Goal: Check status: Check status

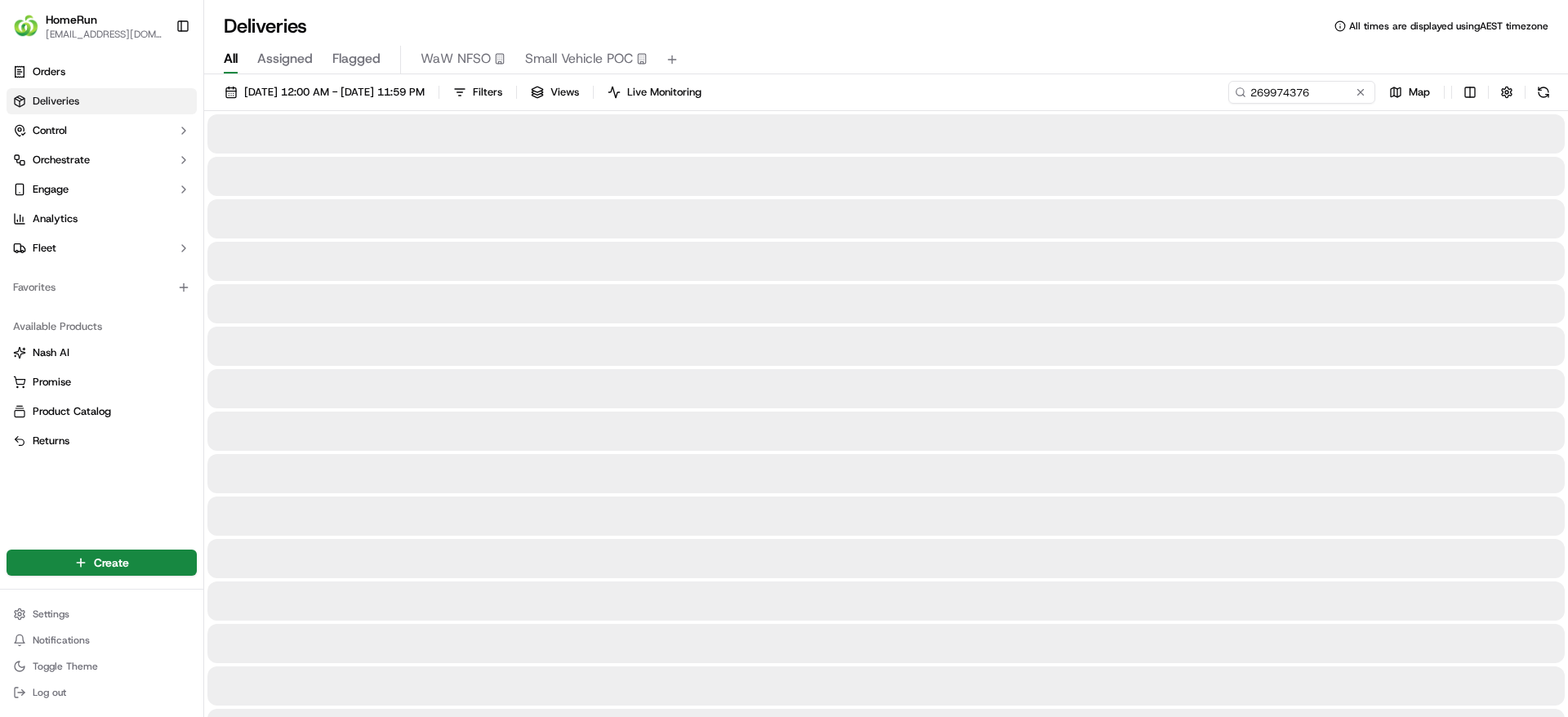
type input "269974376"
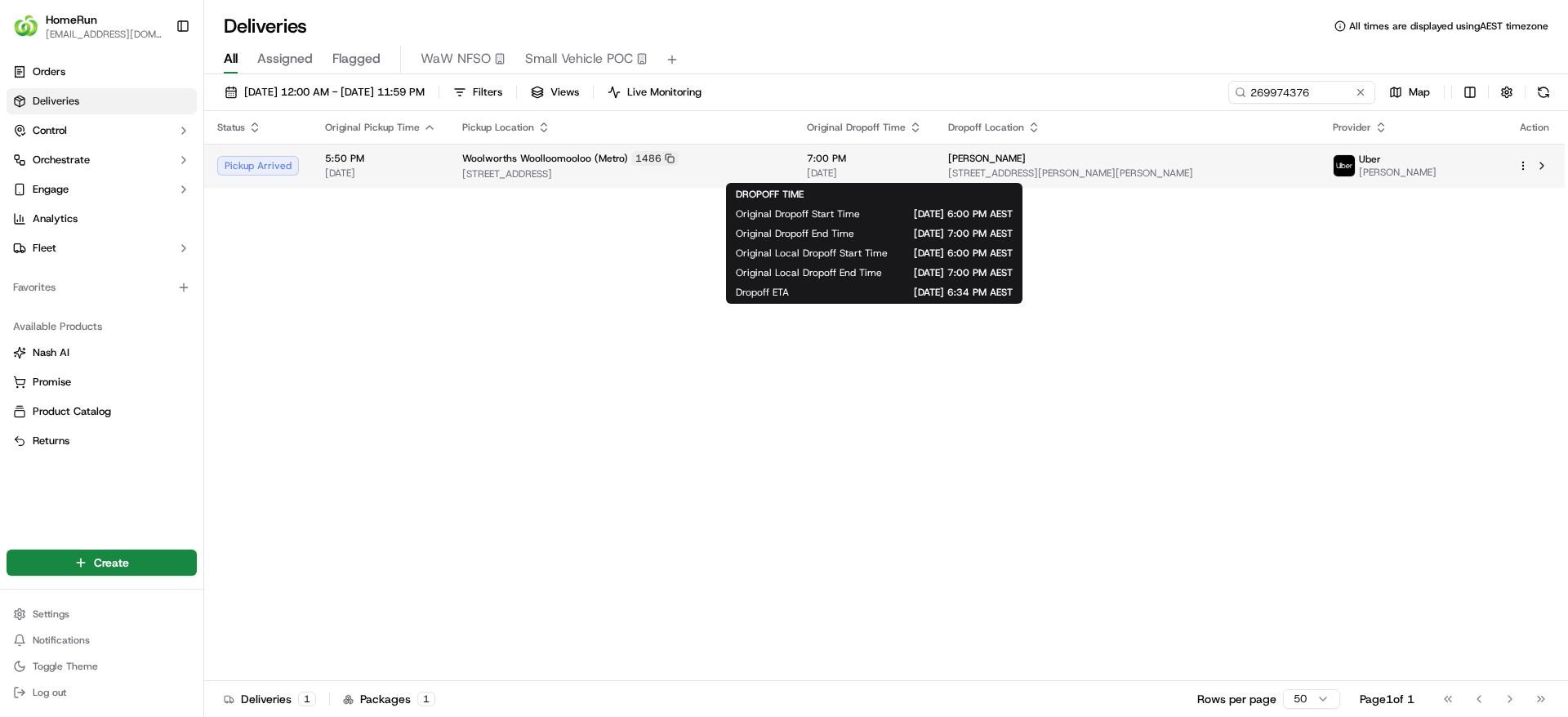
click at [922, 163] on span "7:00 PM" at bounding box center [865, 159] width 115 height 13
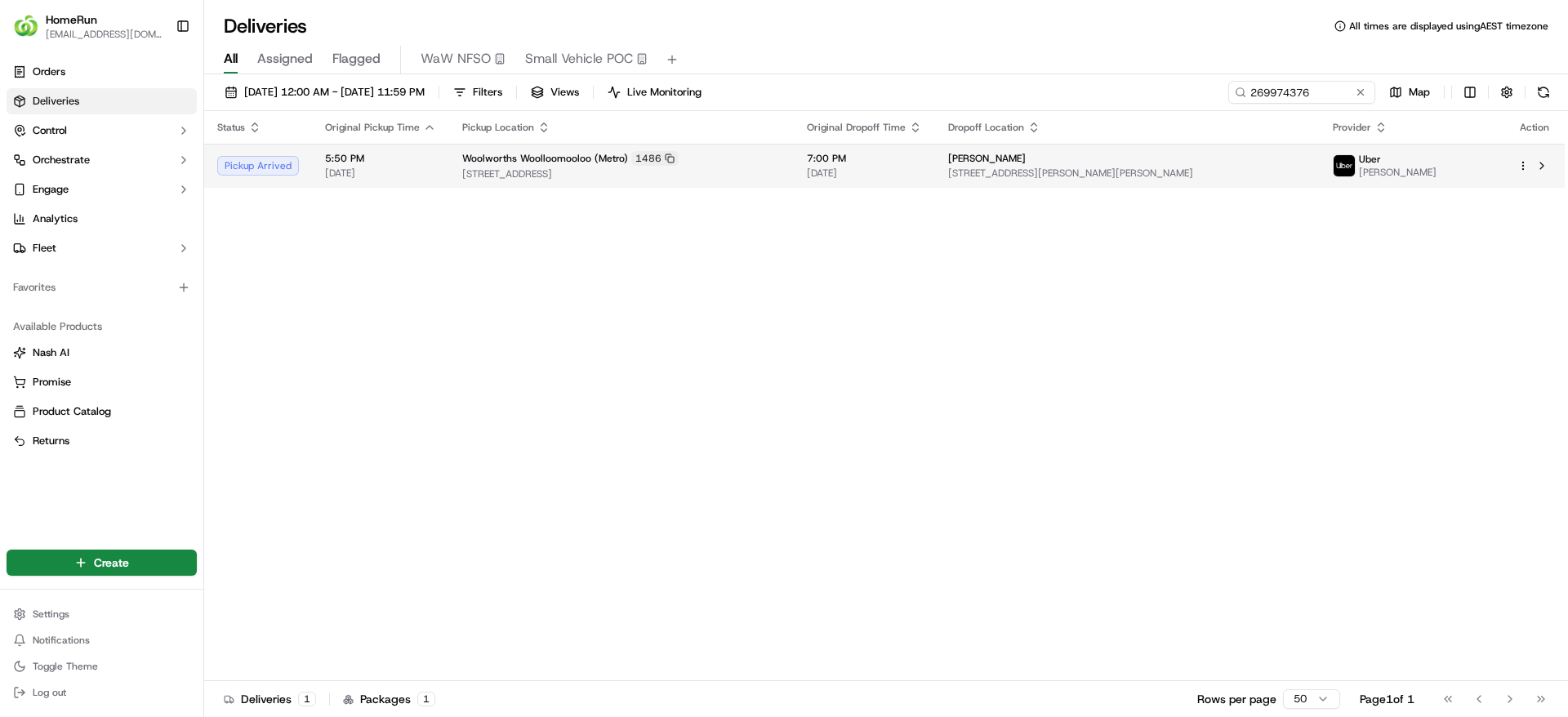
click at [1119, 159] on div "Ellyte Hayes" at bounding box center [1127, 159] width 358 height 13
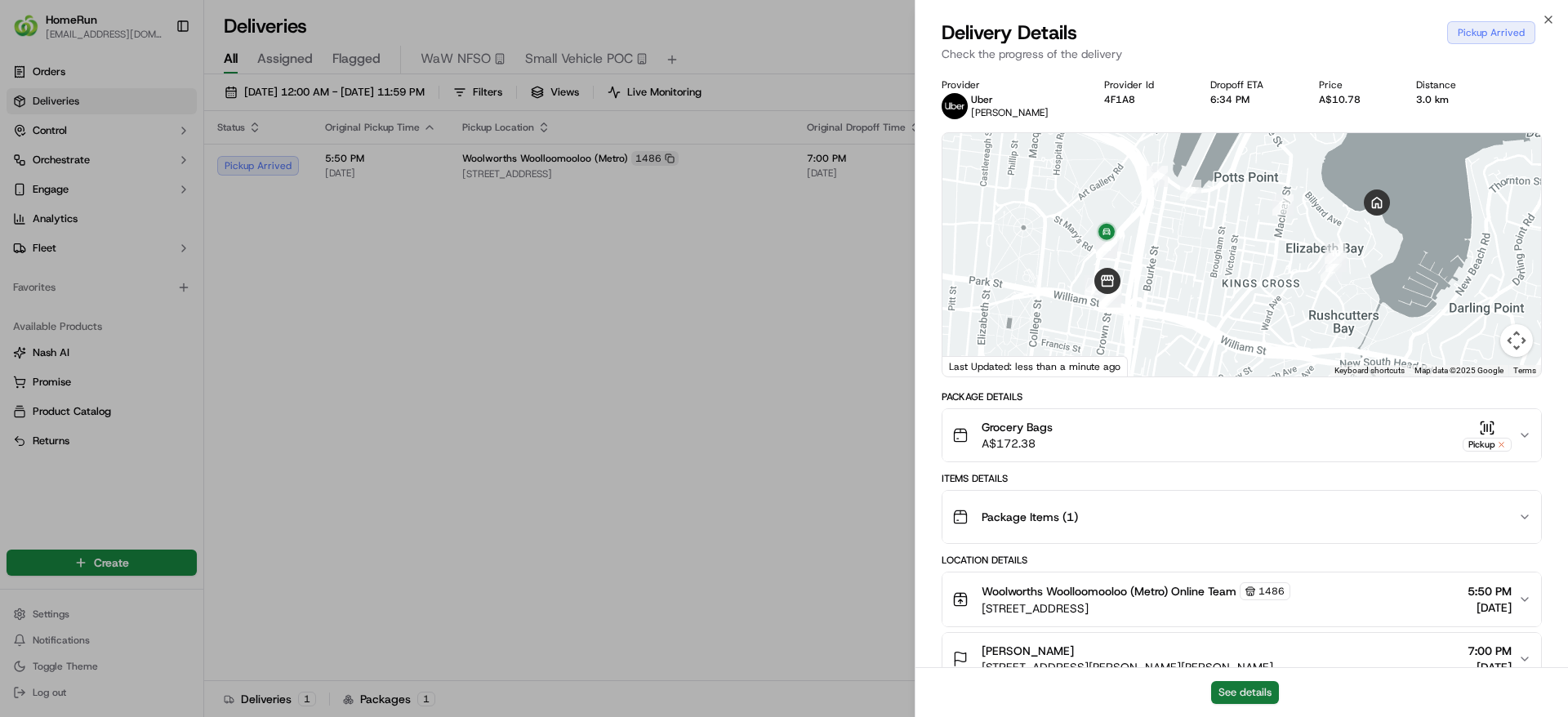
click at [1250, 689] on button "See details" at bounding box center [1245, 692] width 68 height 23
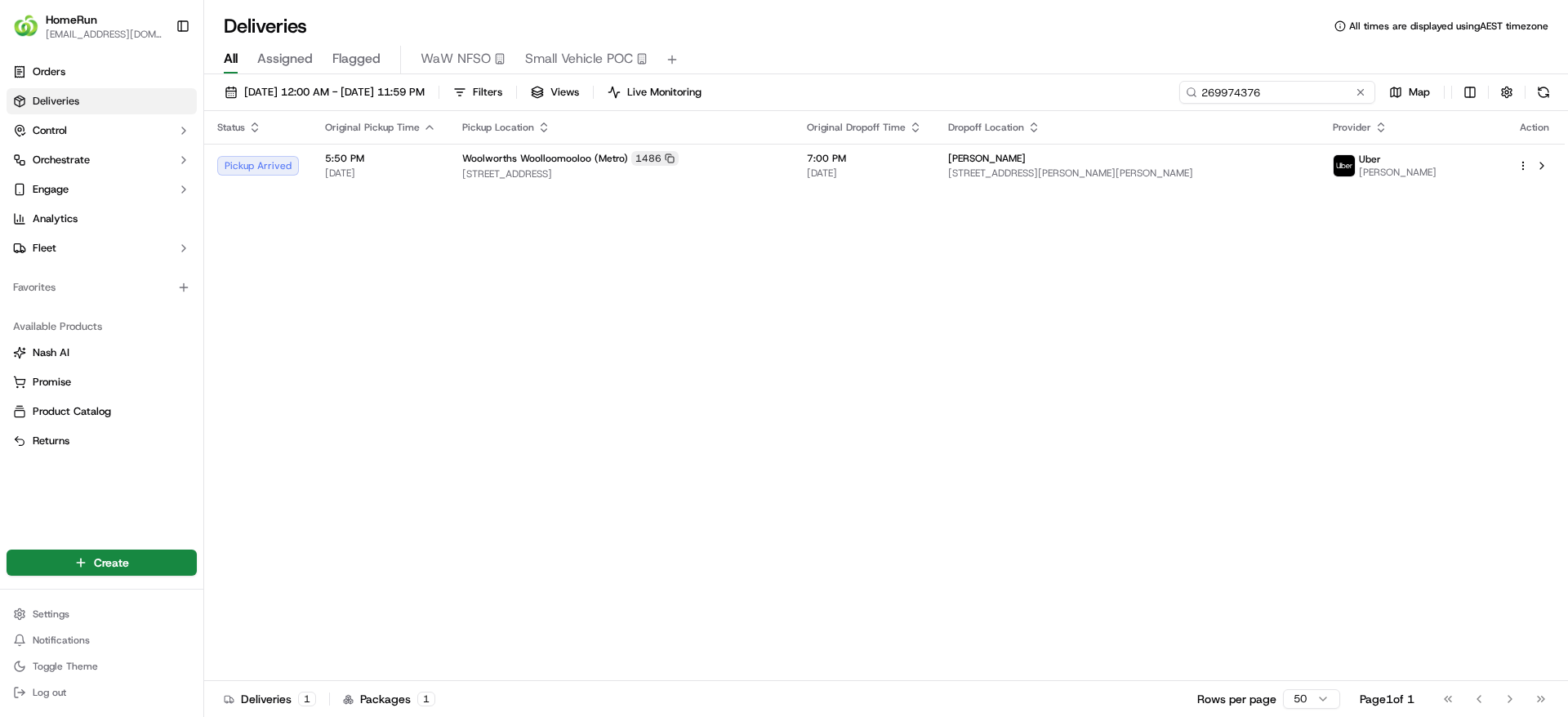
drag, startPoint x: 1312, startPoint y: 87, endPoint x: 1148, endPoint y: 88, distance: 164.0
click at [1148, 88] on div "18/09/2025 12:00 AM - 18/09/2025 11:59 PM Filters Views Live Monitoring 2699743…" at bounding box center [885, 96] width 1363 height 30
click at [1297, 95] on input "269974376" at bounding box center [1276, 92] width 196 height 23
drag, startPoint x: 1285, startPoint y: 91, endPoint x: 914, endPoint y: 73, distance: 371.4
click at [914, 73] on div "Deliveries All times are displayed using AEST timezone All Assigned Flagged WaW…" at bounding box center [885, 358] width 1363 height 717
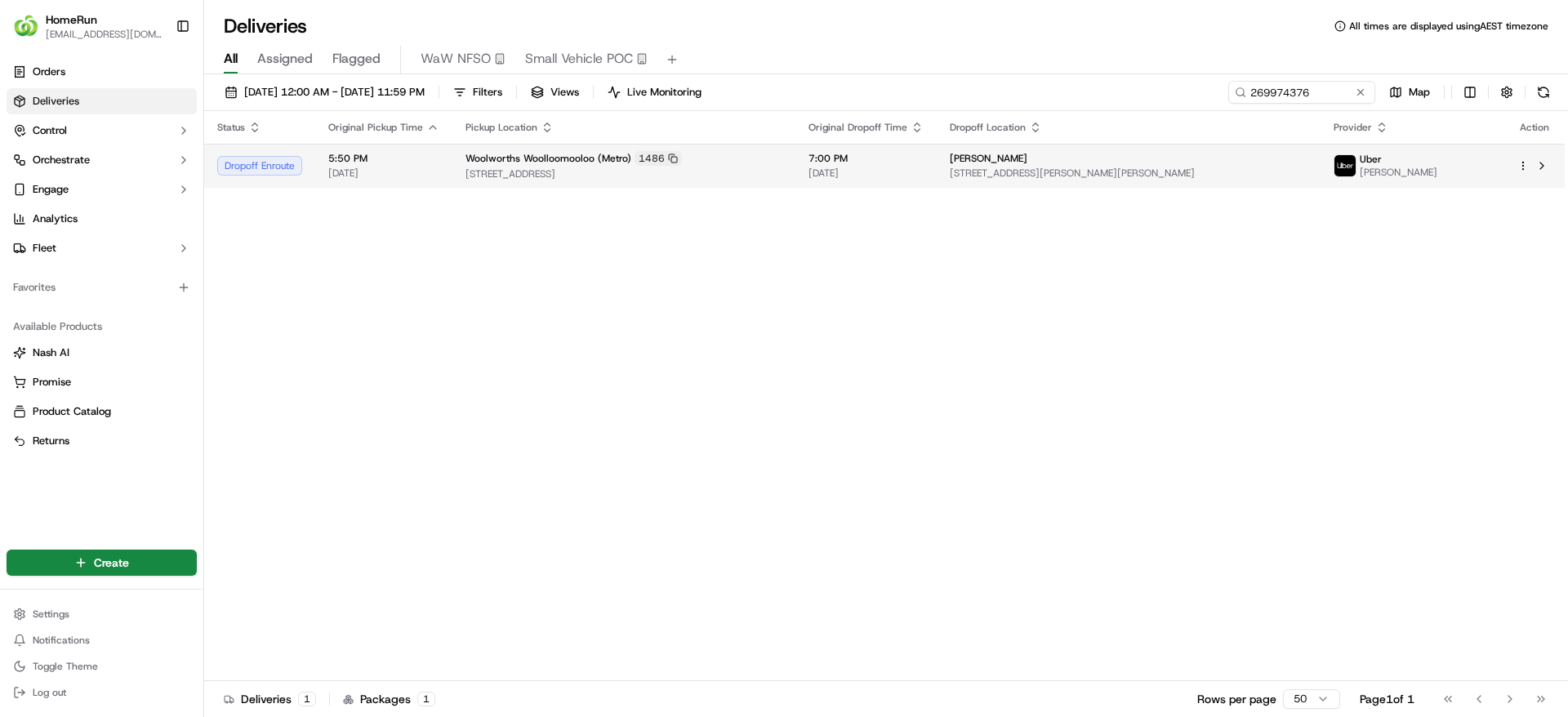
click at [535, 167] on span "75 Crown Street, Woolloomooloo, NSW 2011, AU" at bounding box center [623, 174] width 317 height 13
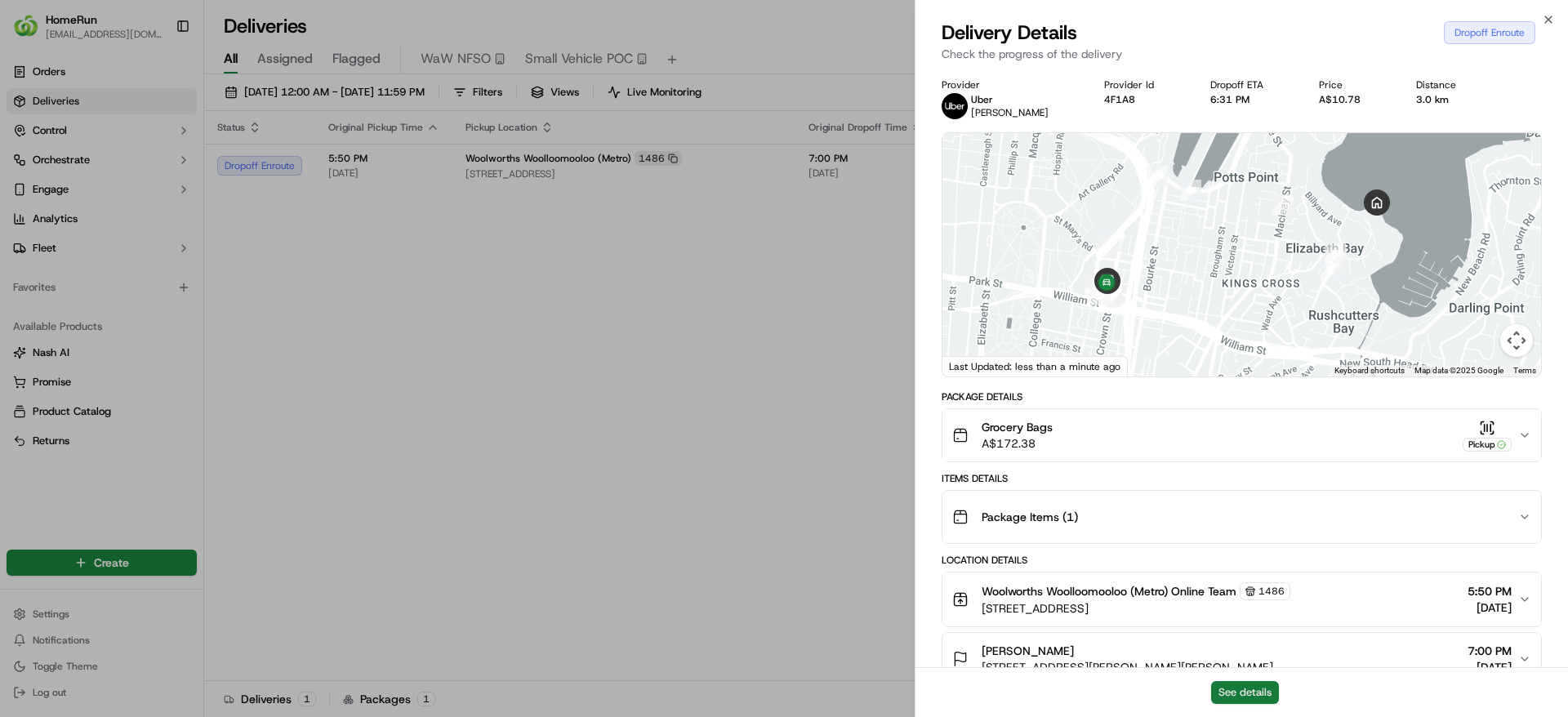
click at [1267, 689] on button "See details" at bounding box center [1245, 692] width 68 height 23
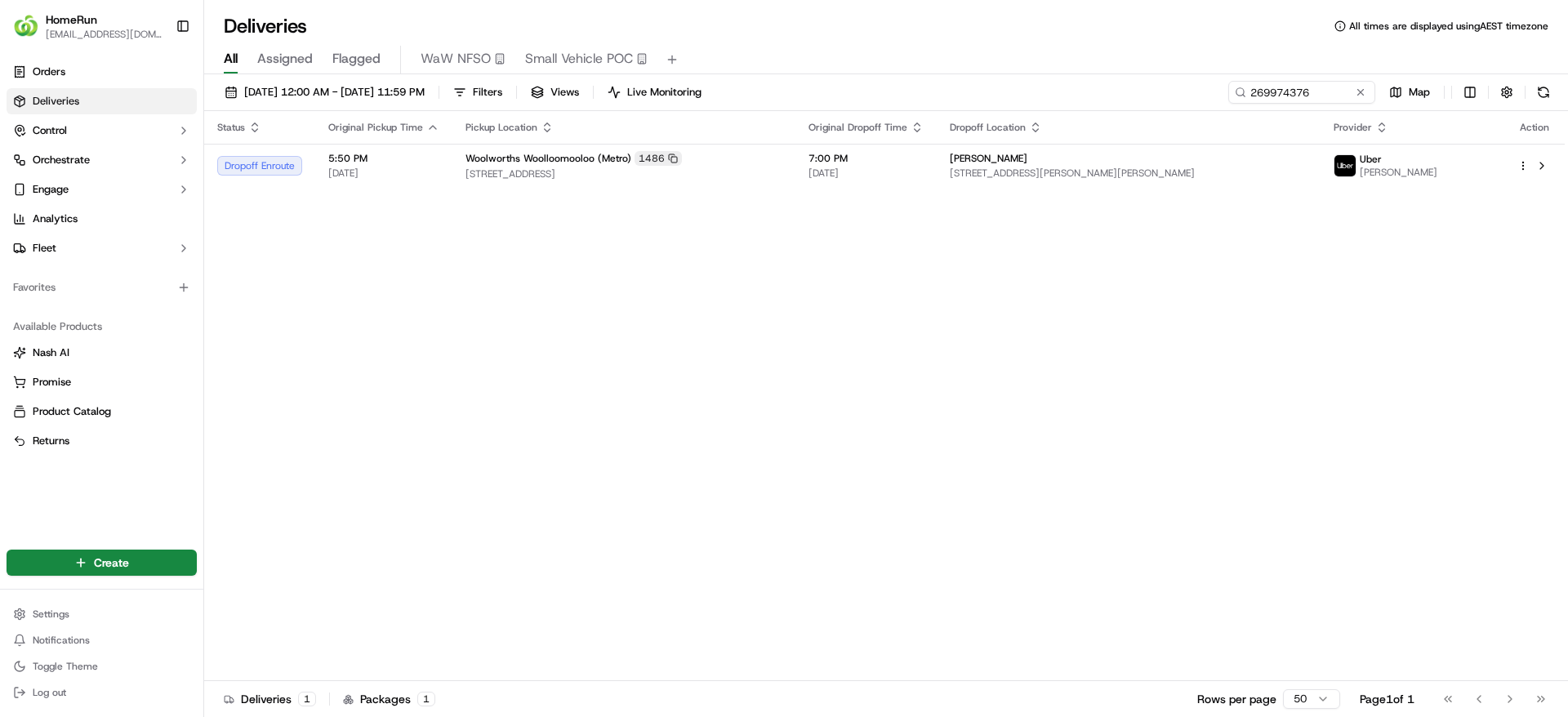
click at [41, 107] on span "Deliveries" at bounding box center [56, 101] width 47 height 15
